Goal: Task Accomplishment & Management: Use online tool/utility

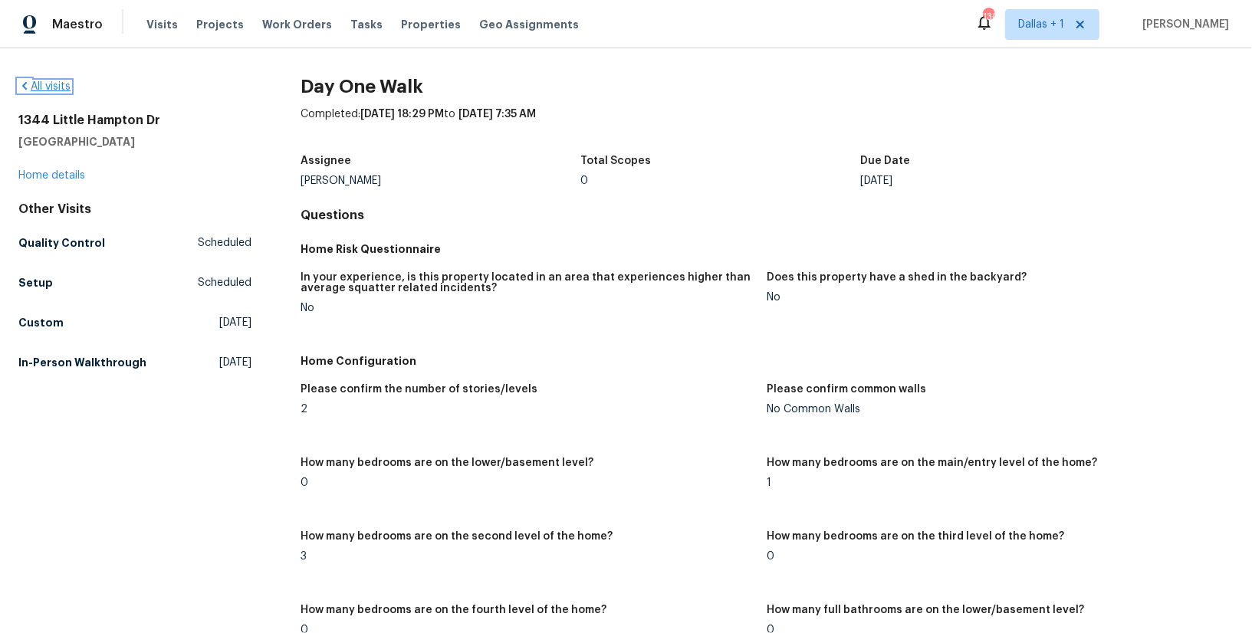
click at [25, 83] on icon at bounding box center [24, 86] width 5 height 8
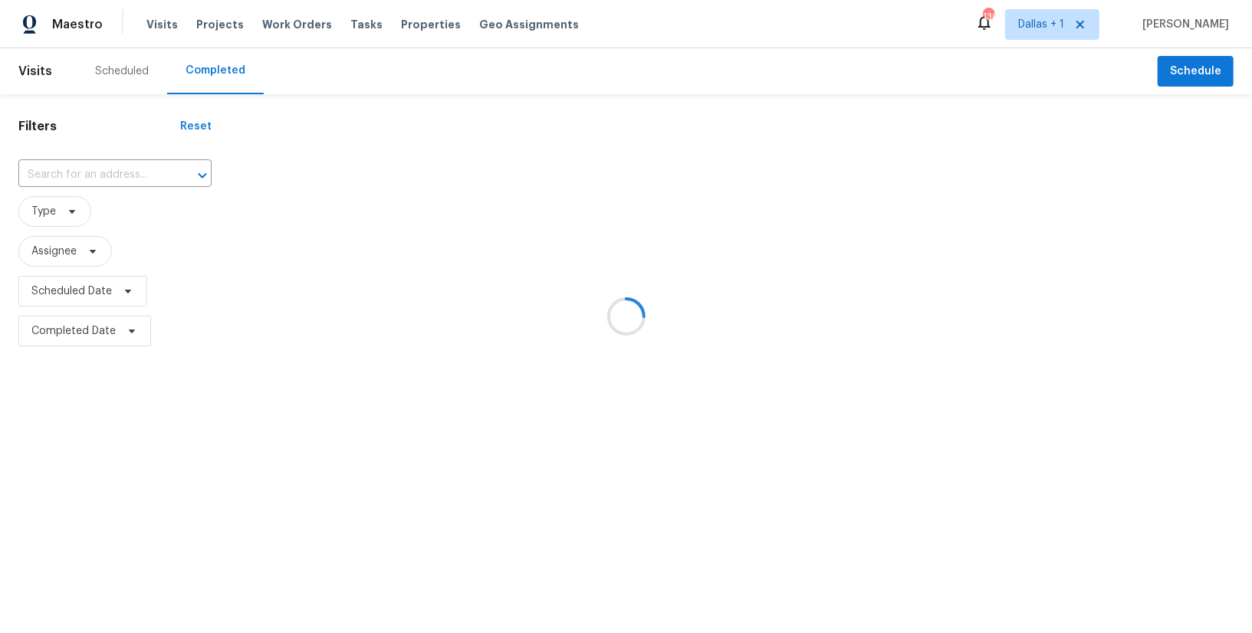
click at [71, 162] on div at bounding box center [626, 316] width 1252 height 633
click at [69, 175] on div at bounding box center [626, 316] width 1252 height 633
click at [80, 174] on div at bounding box center [626, 316] width 1252 height 633
click at [57, 173] on div at bounding box center [626, 316] width 1252 height 633
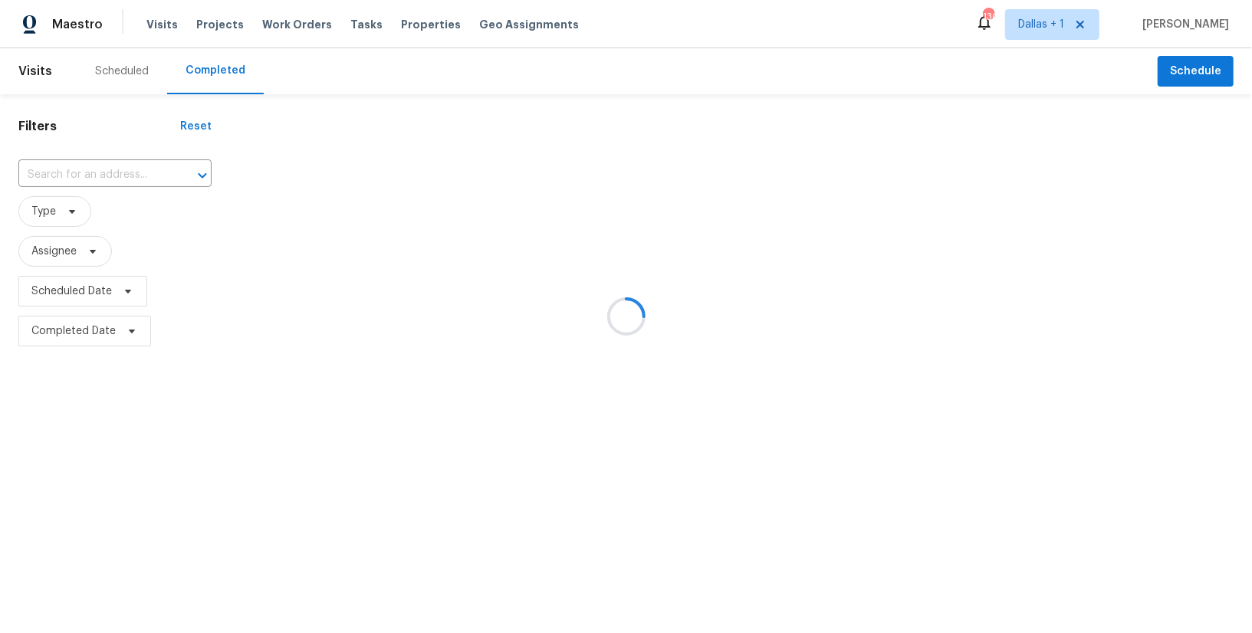
click at [82, 173] on div at bounding box center [626, 316] width 1252 height 633
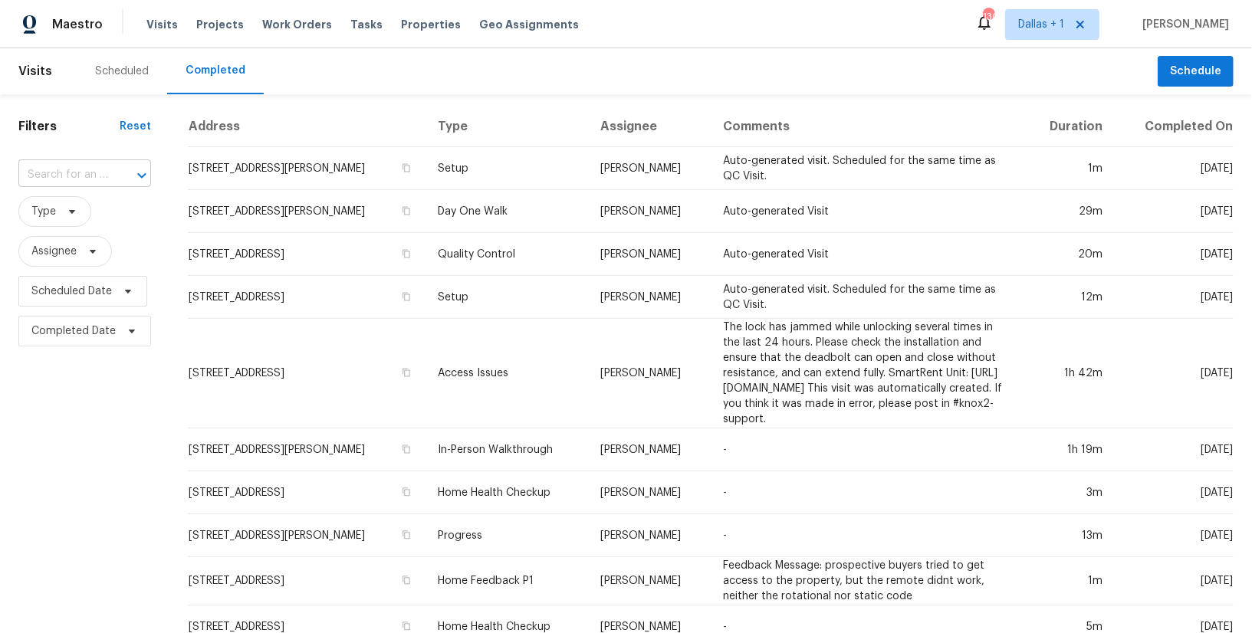
click at [56, 174] on input "text" at bounding box center [63, 175] width 90 height 24
click at [64, 174] on input "text" at bounding box center [63, 175] width 90 height 24
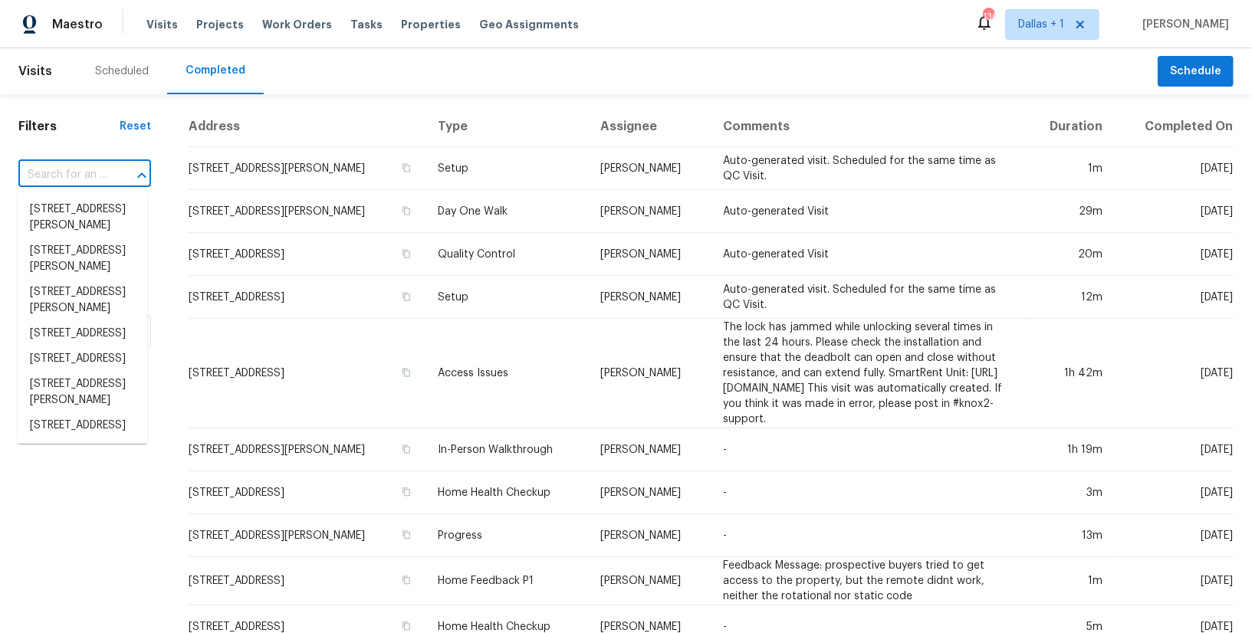
paste input "[STREET_ADDRESS]"
type input "[STREET_ADDRESS]"
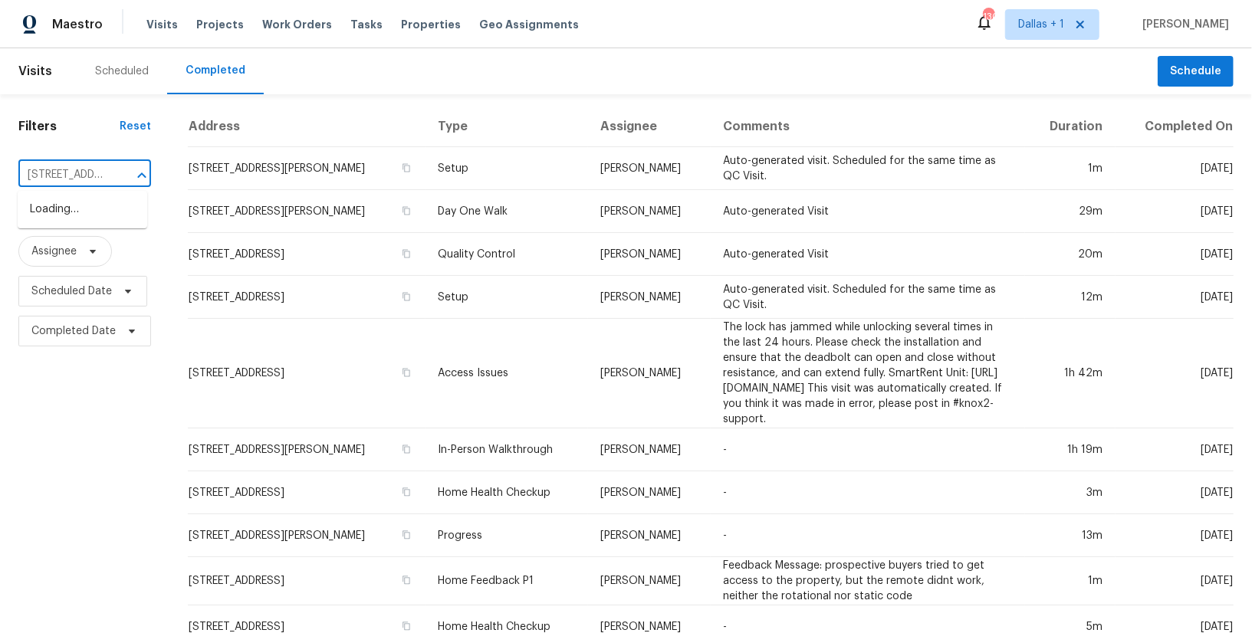
scroll to position [0, 149]
click at [64, 216] on li "[STREET_ADDRESS]" at bounding box center [83, 209] width 130 height 25
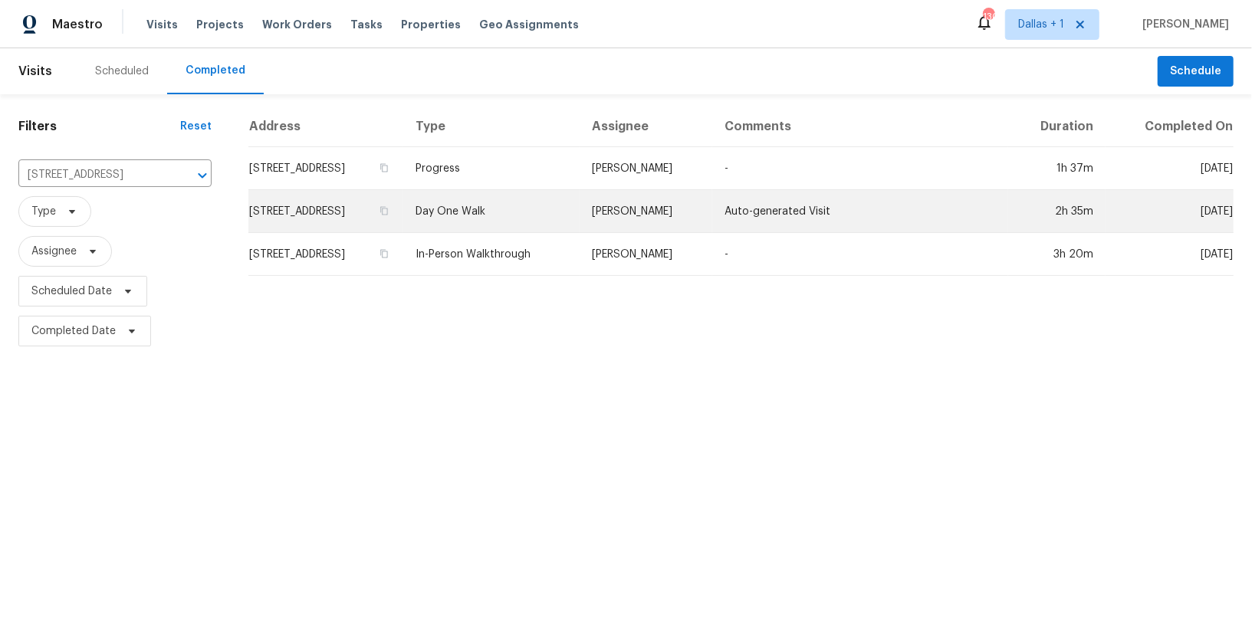
click at [560, 207] on td "Day One Walk" at bounding box center [491, 211] width 176 height 43
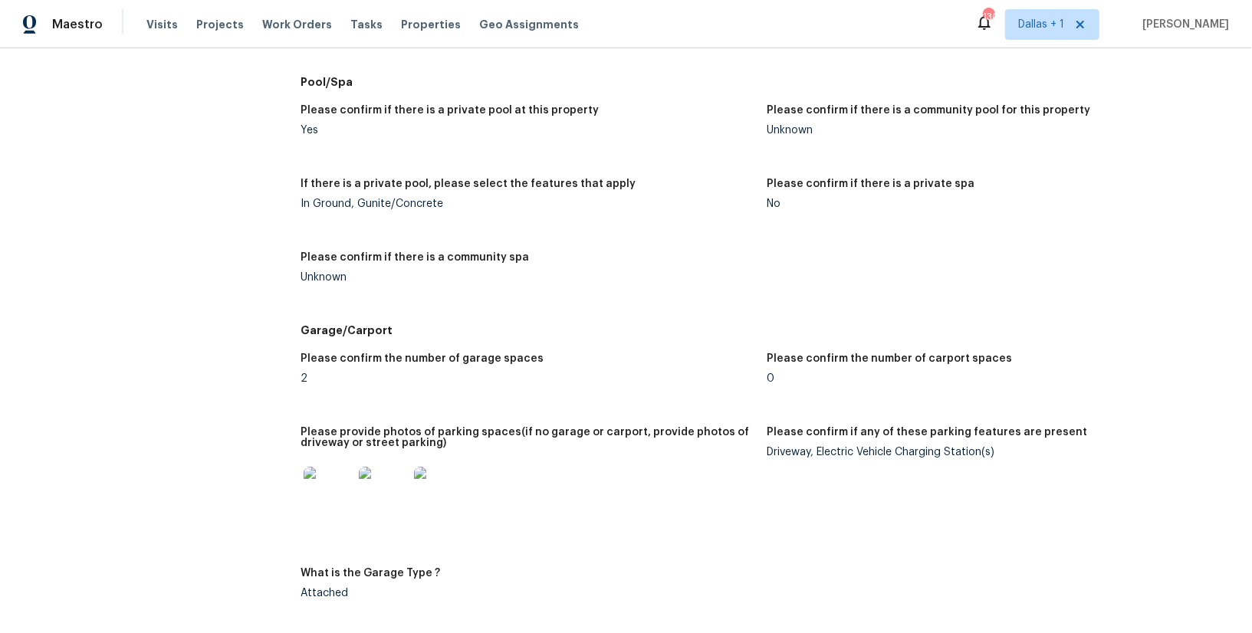
scroll to position [1975, 0]
